Goal: Task Accomplishment & Management: Use online tool/utility

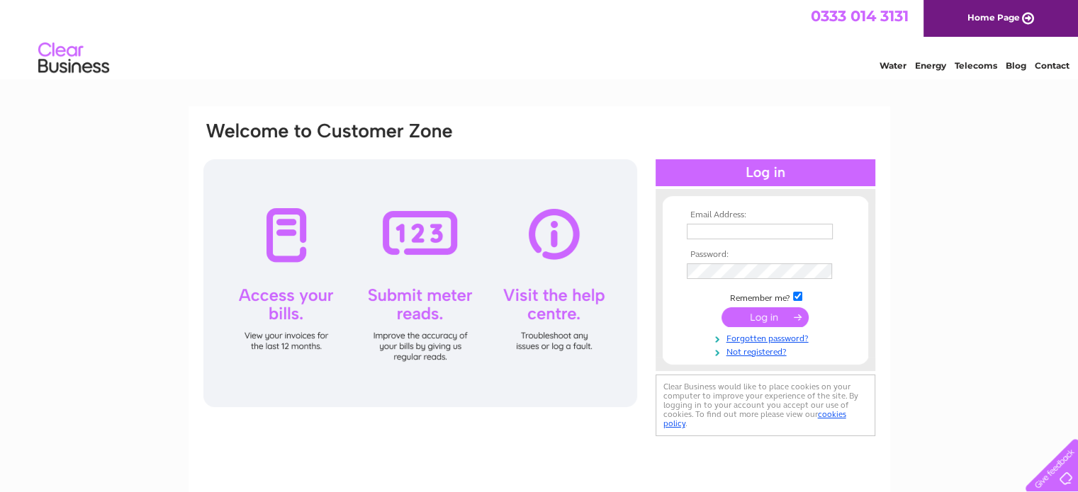
type input "tamarizcoffee@outlook.com"
click at [785, 318] on input "submit" at bounding box center [764, 318] width 87 height 20
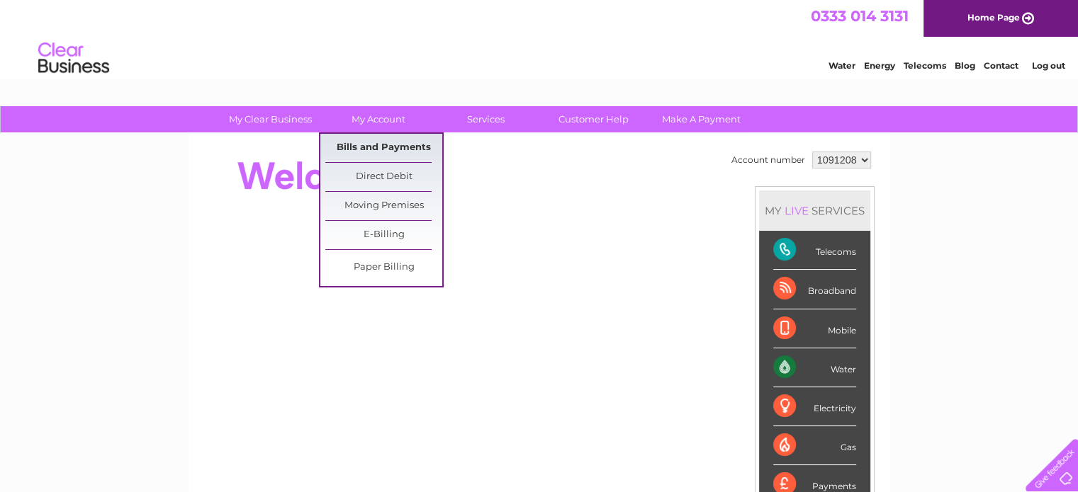
click at [383, 140] on link "Bills and Payments" at bounding box center [383, 148] width 117 height 28
click at [410, 152] on link "Bills and Payments" at bounding box center [383, 148] width 117 height 28
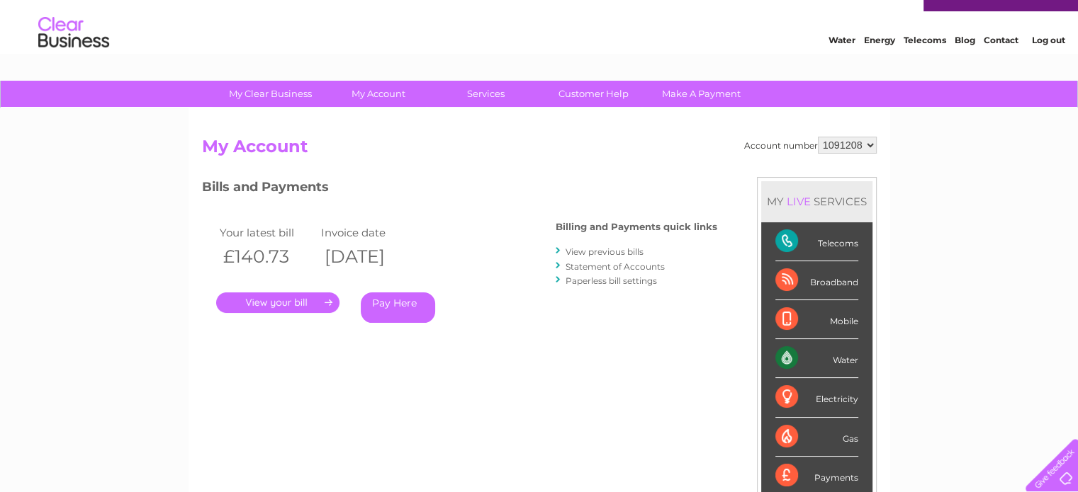
click at [1035, 40] on link "Log out" at bounding box center [1047, 40] width 33 height 11
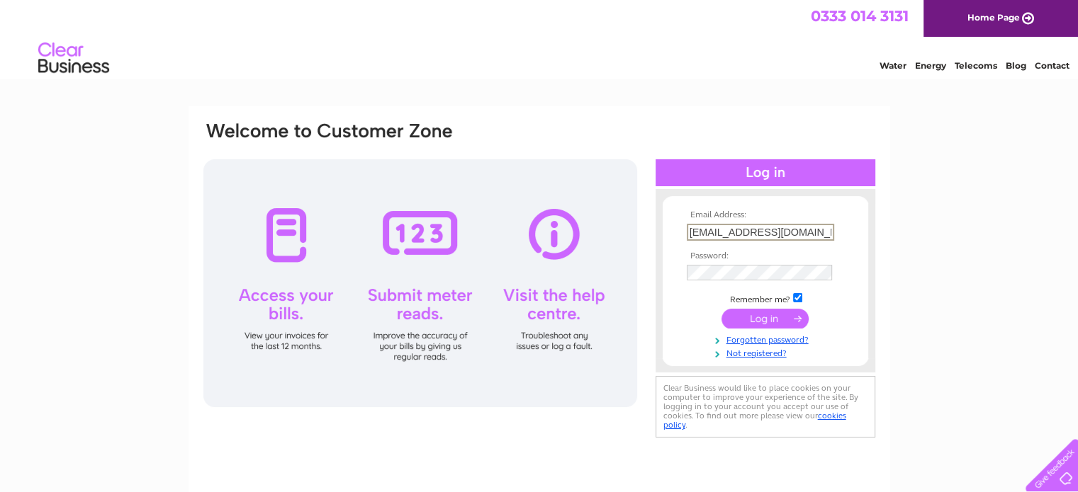
click at [745, 230] on input "tamarizcoffee@outlook.com" at bounding box center [760, 232] width 147 height 17
type input "oportocafes@outlook.com"
click at [721, 308] on input "submit" at bounding box center [764, 318] width 87 height 20
click at [734, 320] on input "submit" at bounding box center [764, 318] width 87 height 20
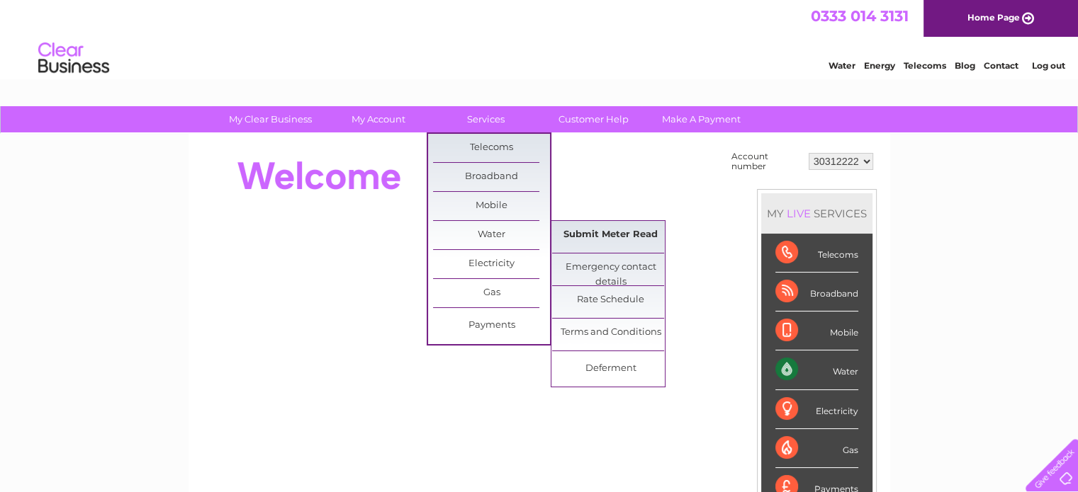
click at [597, 231] on link "Submit Meter Read" at bounding box center [610, 235] width 117 height 28
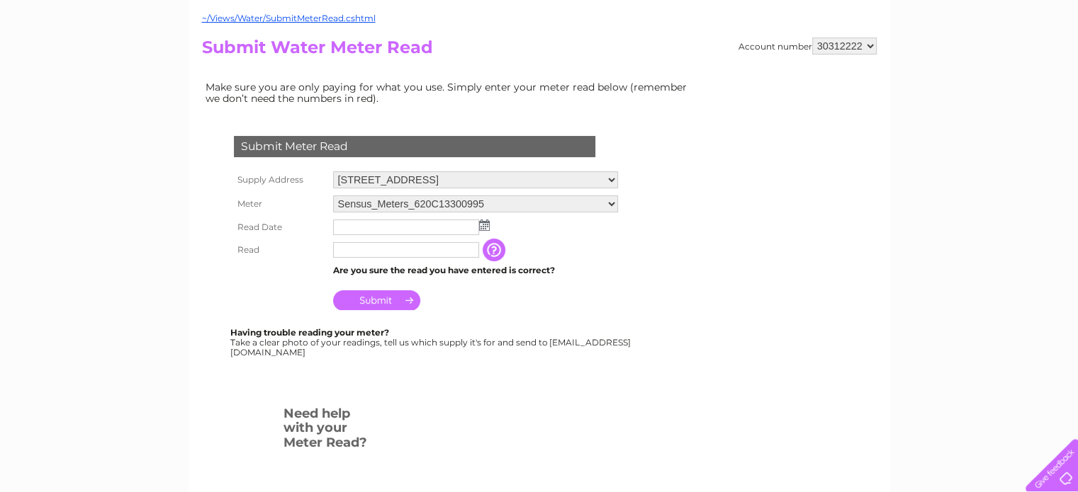
scroll to position [135, 0]
click at [488, 223] on img at bounding box center [484, 224] width 11 height 11
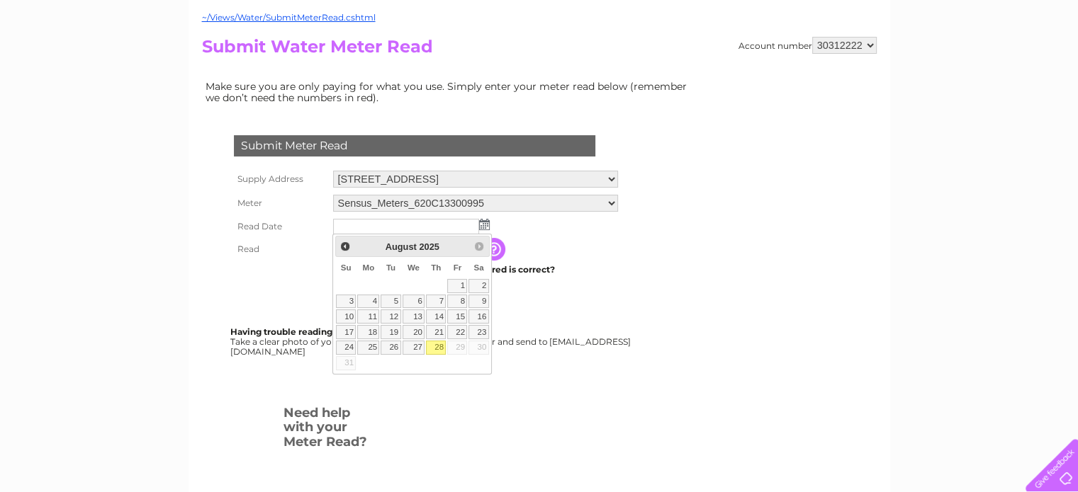
click at [439, 350] on link "28" at bounding box center [436, 348] width 20 height 14
type input "2025/08/28"
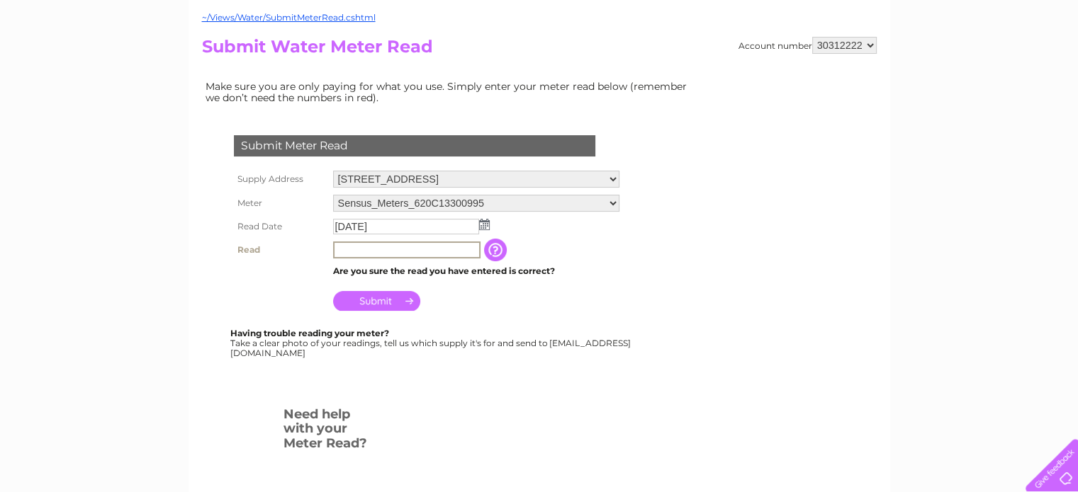
click at [354, 251] on input "text" at bounding box center [406, 250] width 147 height 17
type input "01963"
click at [576, 329] on div "Having trouble reading your meter? Take a clear photo of your readings, tell us…" at bounding box center [431, 341] width 402 height 29
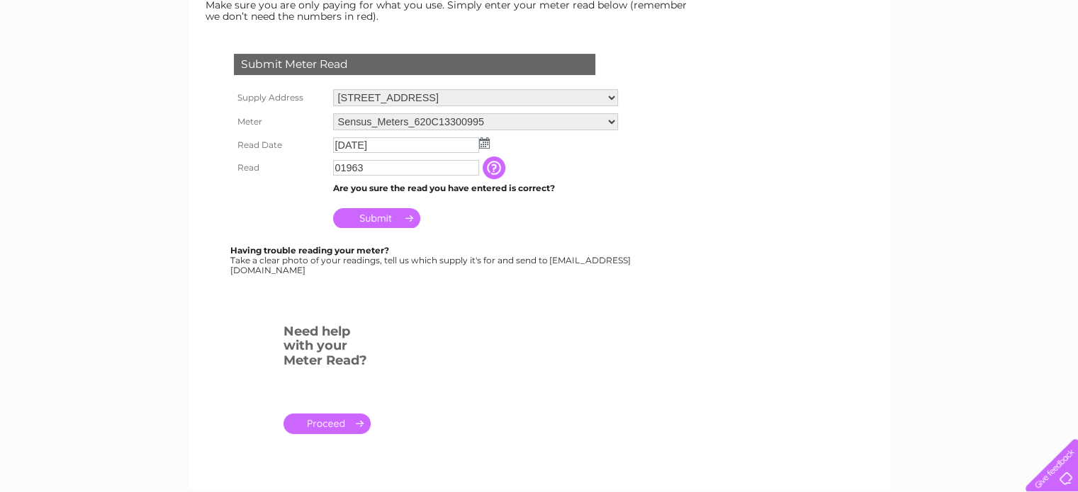
scroll to position [211, 0]
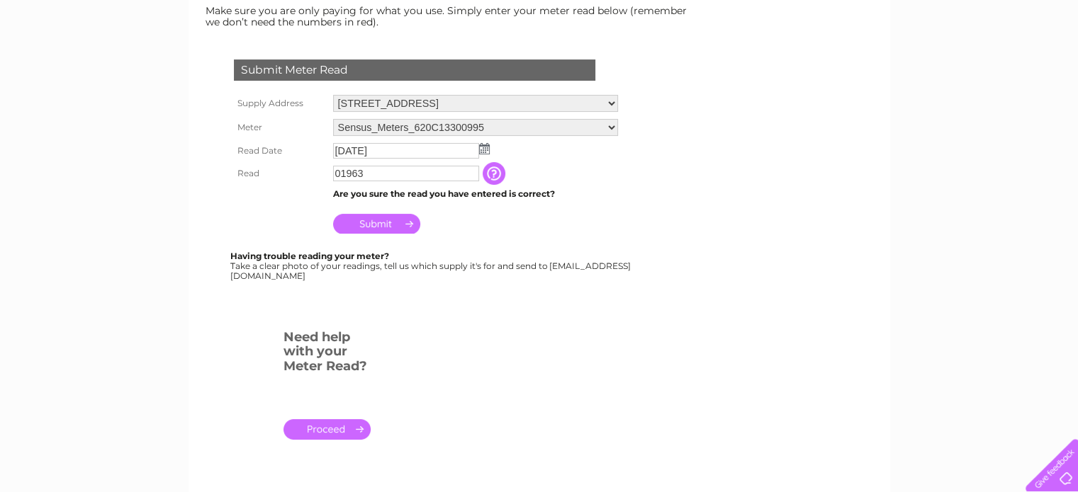
click at [391, 223] on input "Submit" at bounding box center [376, 224] width 87 height 20
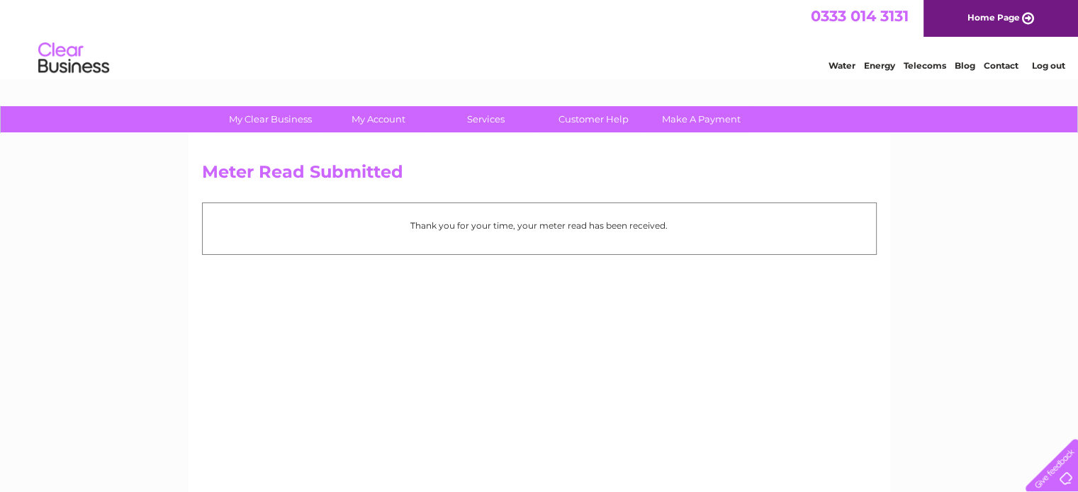
click at [1049, 65] on link "Log out" at bounding box center [1047, 65] width 33 height 11
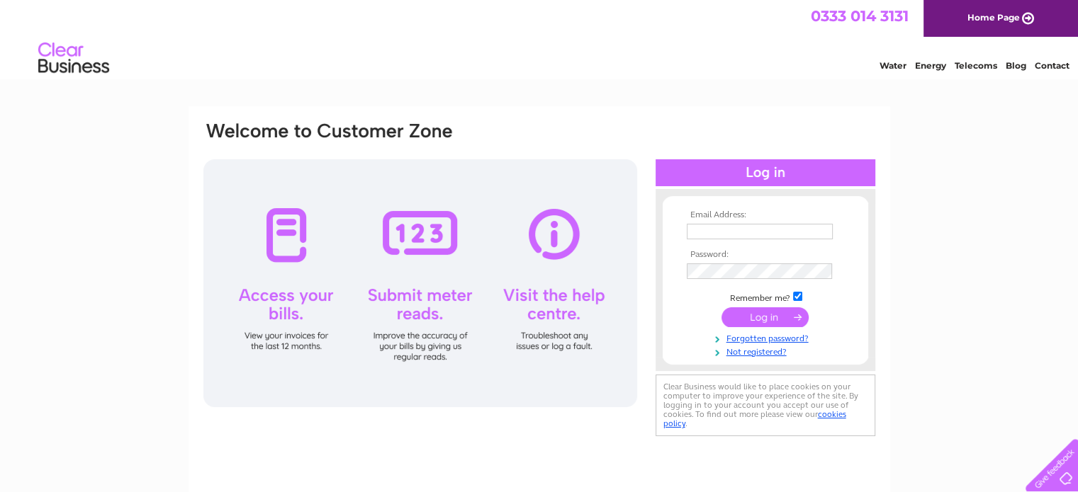
scroll to position [235, 0]
